Goal: Information Seeking & Learning: Learn about a topic

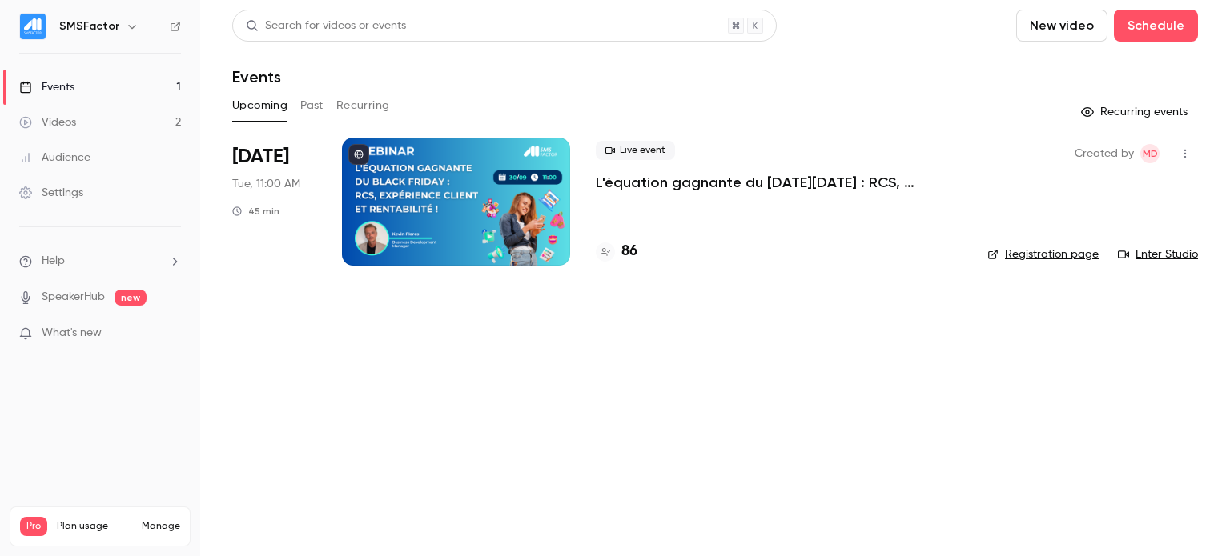
click at [1173, 255] on link "Enter Studio" at bounding box center [1157, 255] width 80 height 16
click at [632, 180] on p "L'équation gagnante du [DATE][DATE] : RCS, expérience client et rentabilité !" at bounding box center [779, 182] width 366 height 19
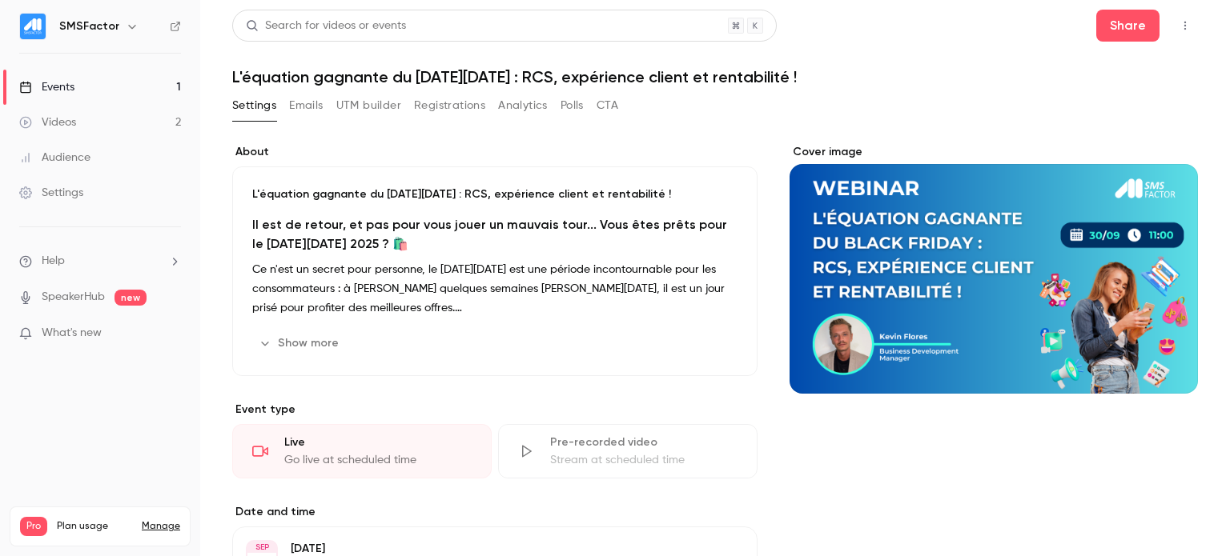
click at [451, 112] on button "Registrations" at bounding box center [449, 106] width 71 height 26
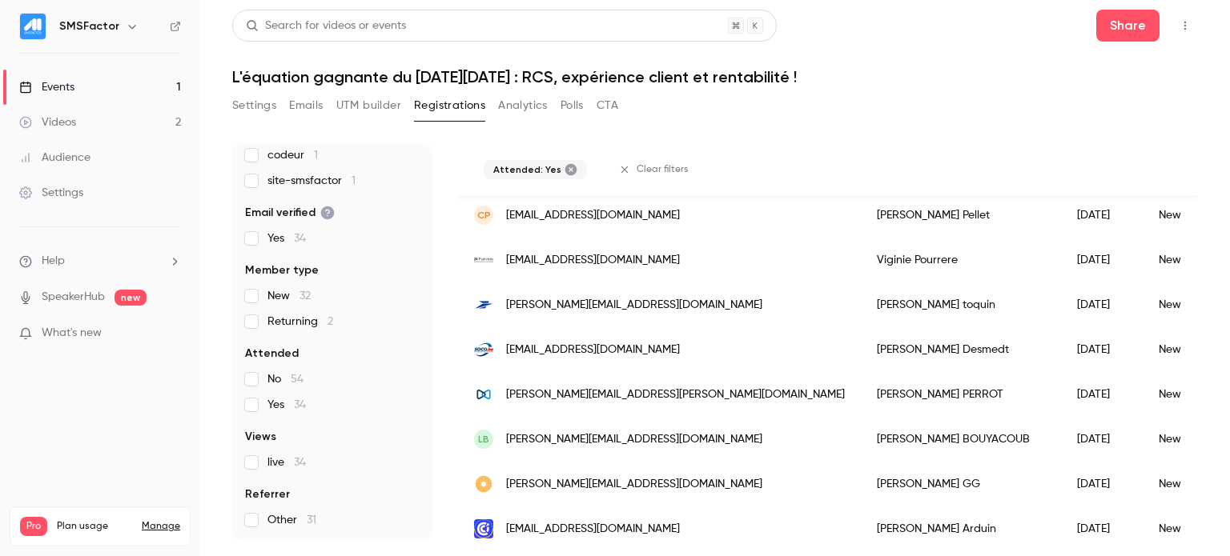
scroll to position [1343, 0]
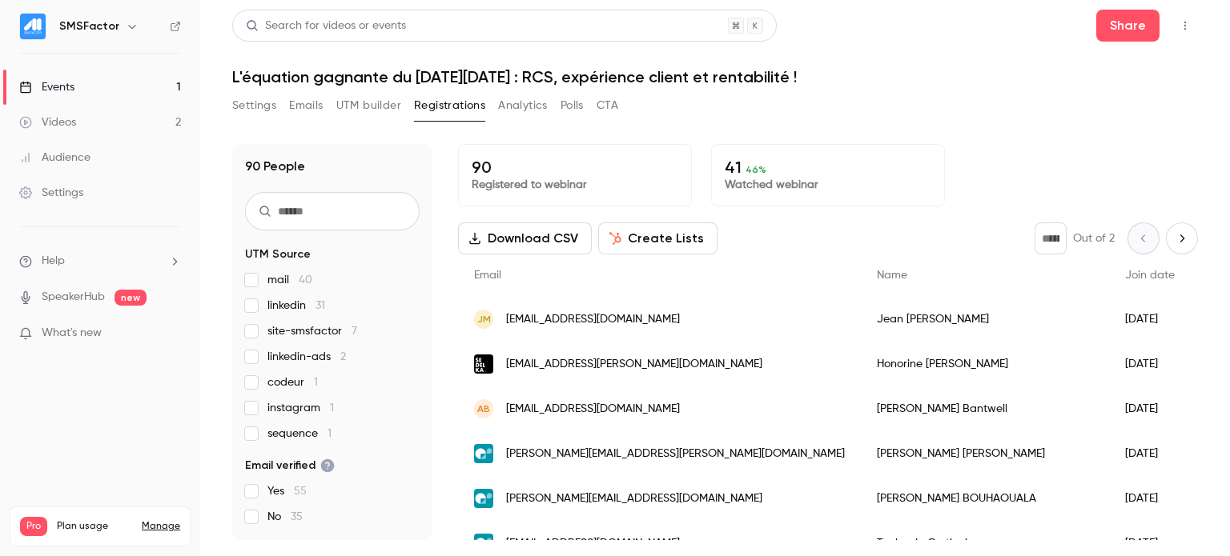
click at [435, 211] on div "90 People UTM Source mail 40 linkedin 31 site-smsfactor 7 linkedin-ads 2 codeur…" at bounding box center [714, 342] width 965 height 396
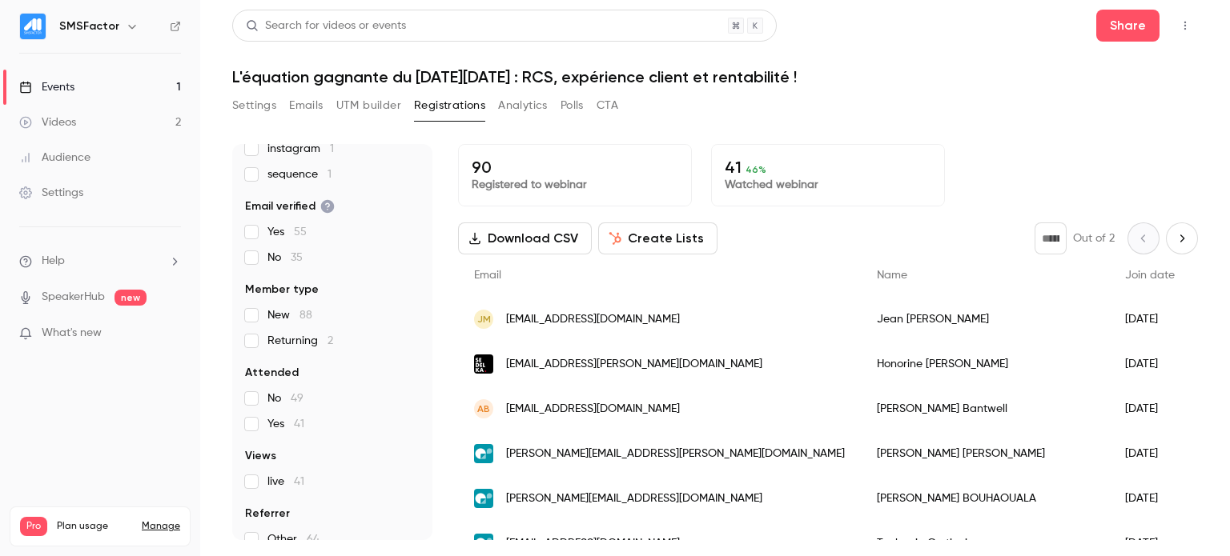
scroll to position [279, 0]
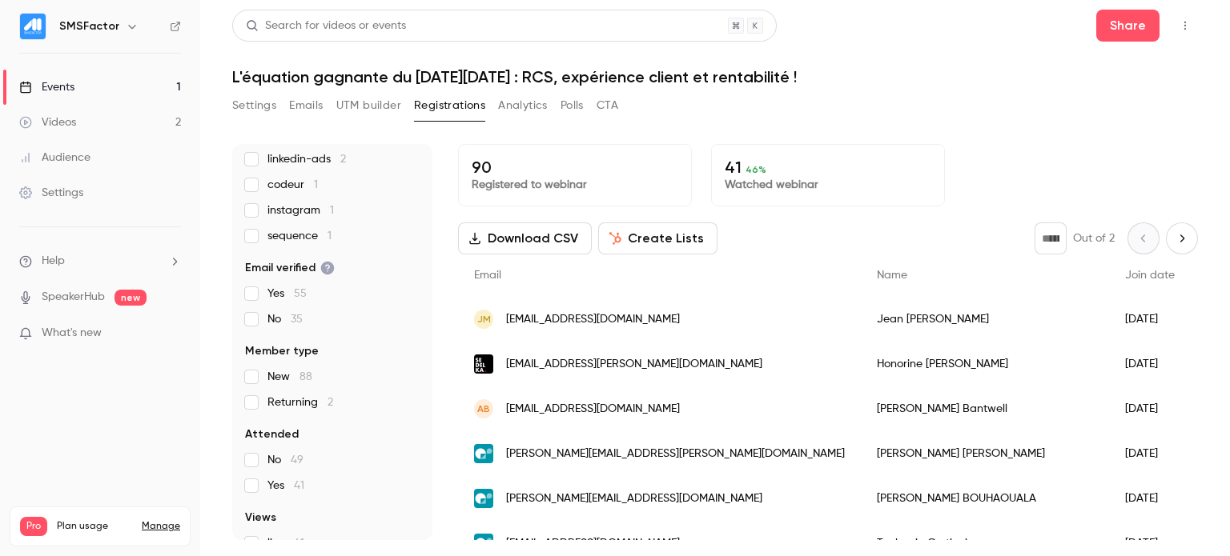
scroll to position [279, 0]
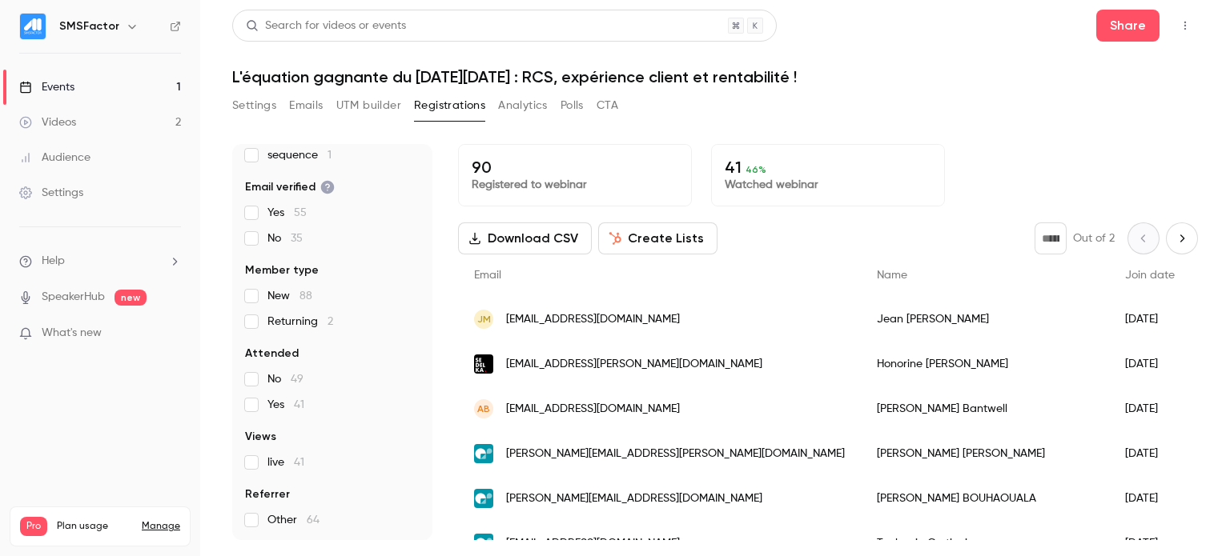
click at [536, 110] on button "Analytics" at bounding box center [523, 106] width 50 height 26
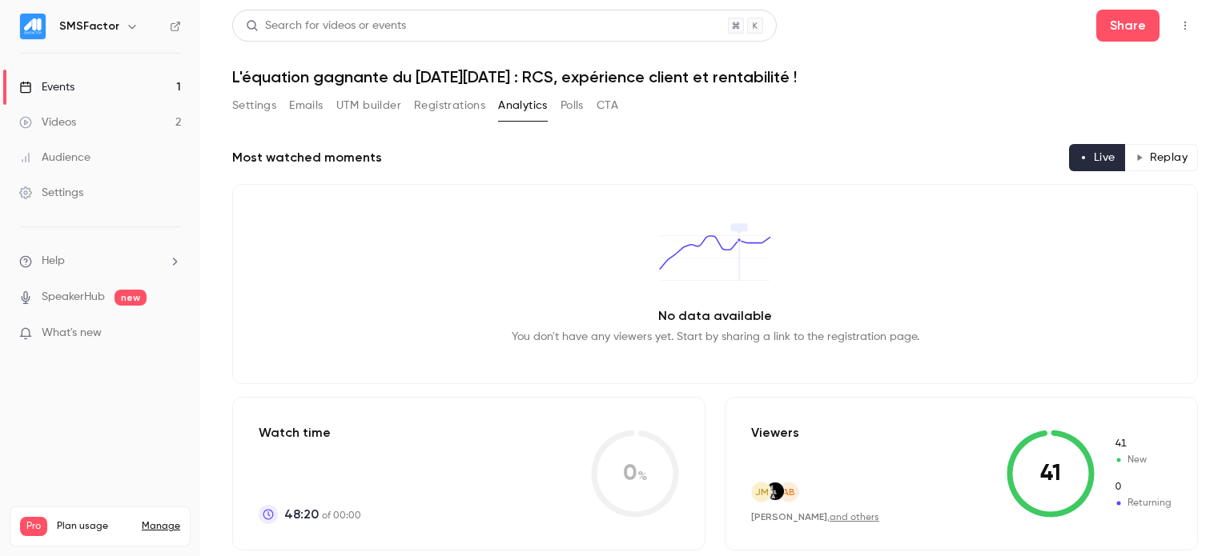
click at [310, 101] on button "Emails" at bounding box center [306, 106] width 34 height 26
